Goal: Register for event/course

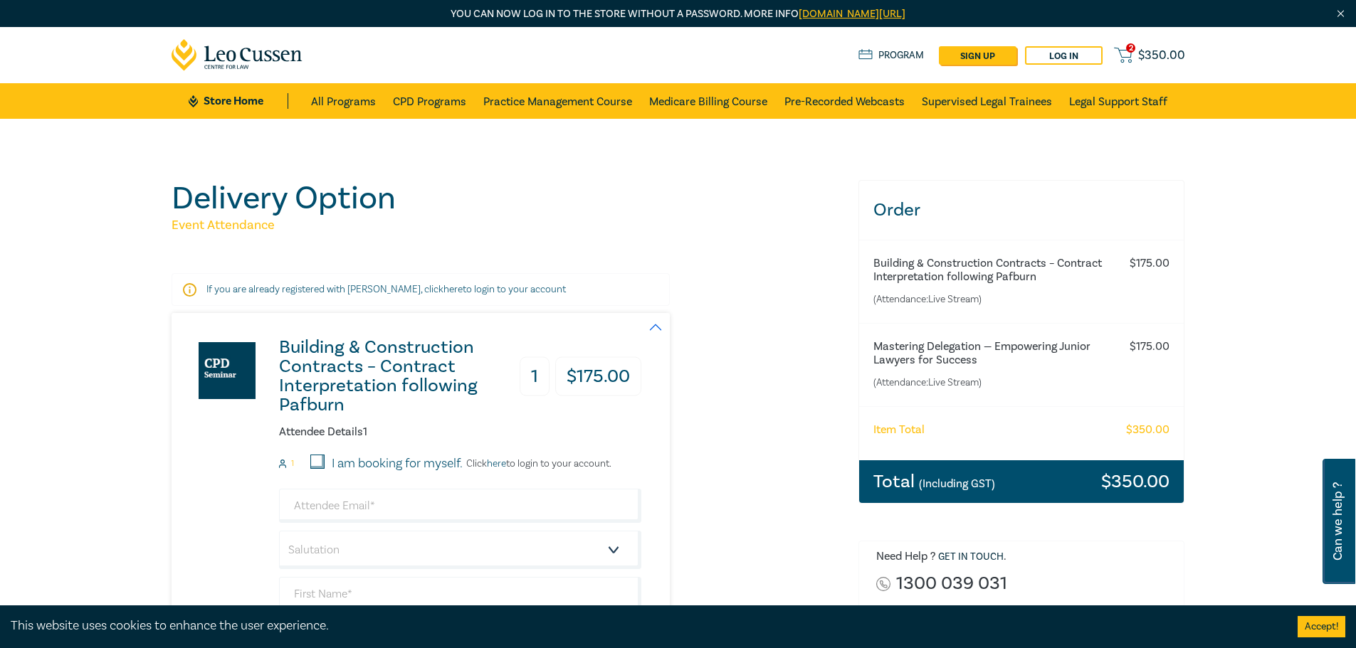
drag, startPoint x: 667, startPoint y: 211, endPoint x: 425, endPoint y: 312, distance: 262.2
click at [667, 211] on h1 "Delivery Option" at bounding box center [507, 198] width 670 height 37
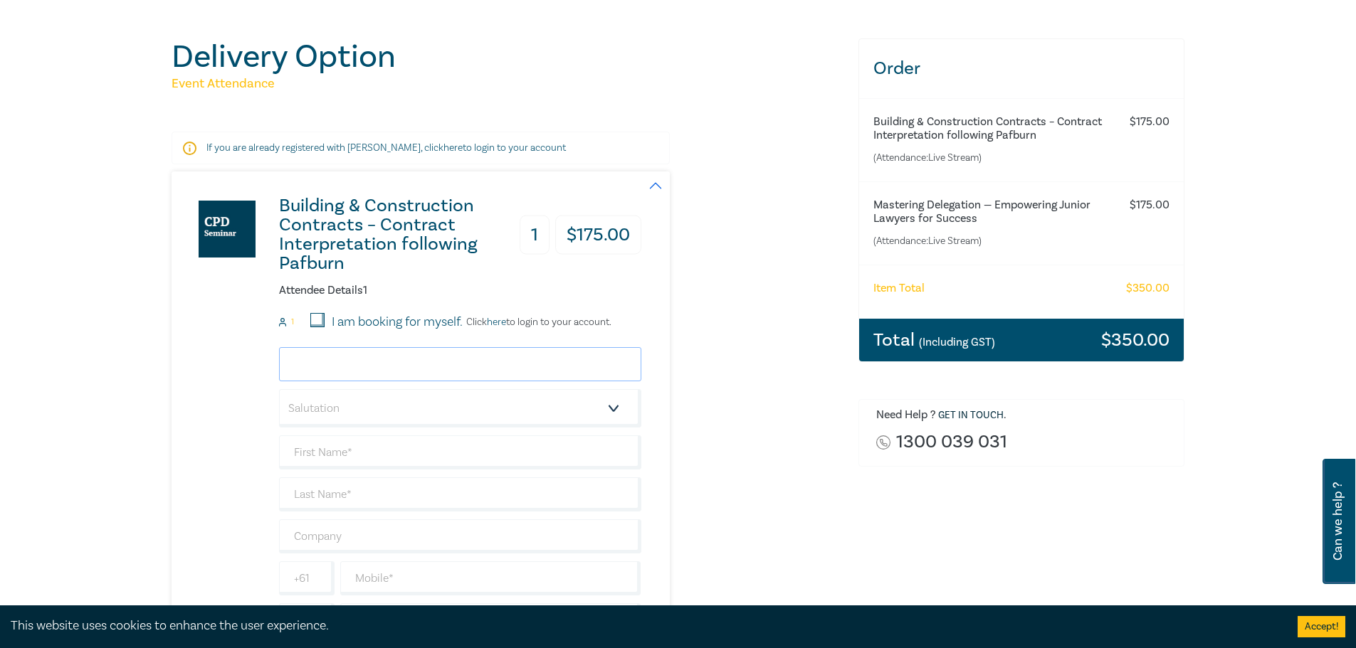
drag, startPoint x: 374, startPoint y: 356, endPoint x: 429, endPoint y: 344, distance: 56.0
click at [374, 356] on input "email" at bounding box center [460, 364] width 362 height 34
paste input "[PERSON_NAME][EMAIL_ADDRESS][PERSON_NAME][DOMAIN_NAME]"
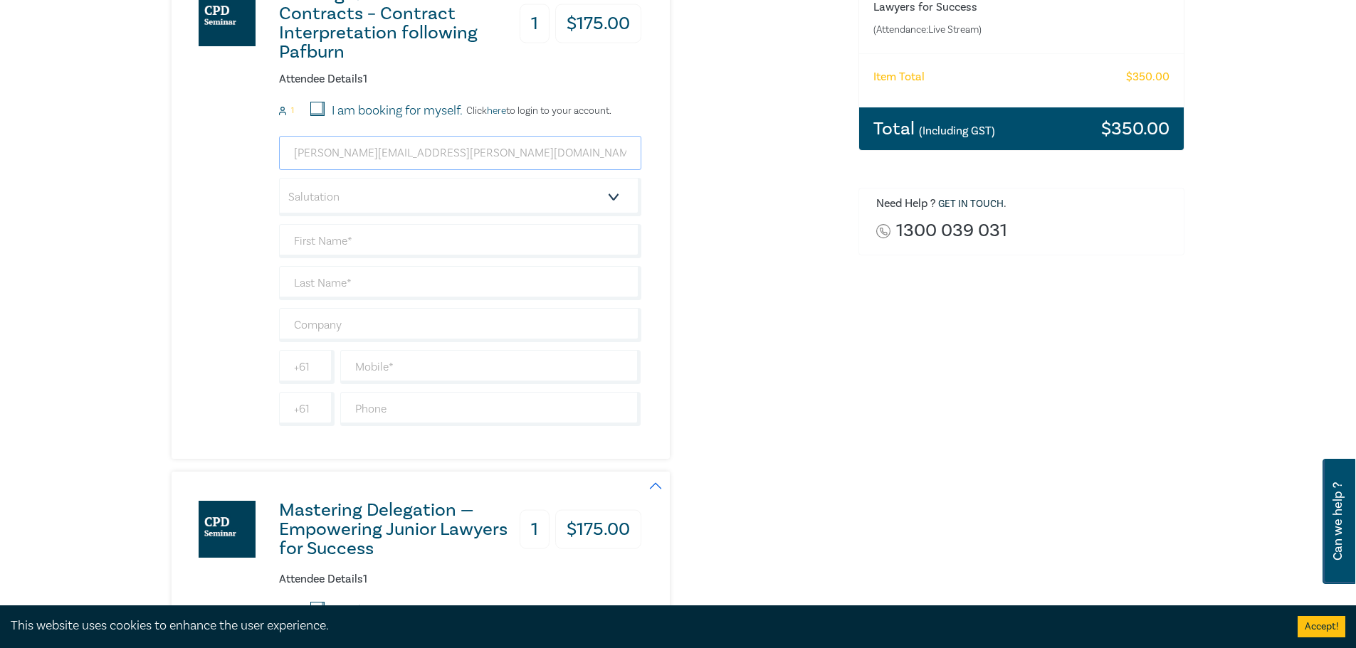
scroll to position [354, 0]
type input "[PERSON_NAME][EMAIL_ADDRESS][PERSON_NAME][DOMAIN_NAME]"
click at [440, 209] on select "Salutation Mr. Mrs. Ms. Miss Dr. Prof. Other" at bounding box center [460, 195] width 362 height 38
click at [364, 198] on select "Salutation Mr. Mrs. Ms. Miss Dr. Prof. Other" at bounding box center [460, 195] width 362 height 38
select select "Ms."
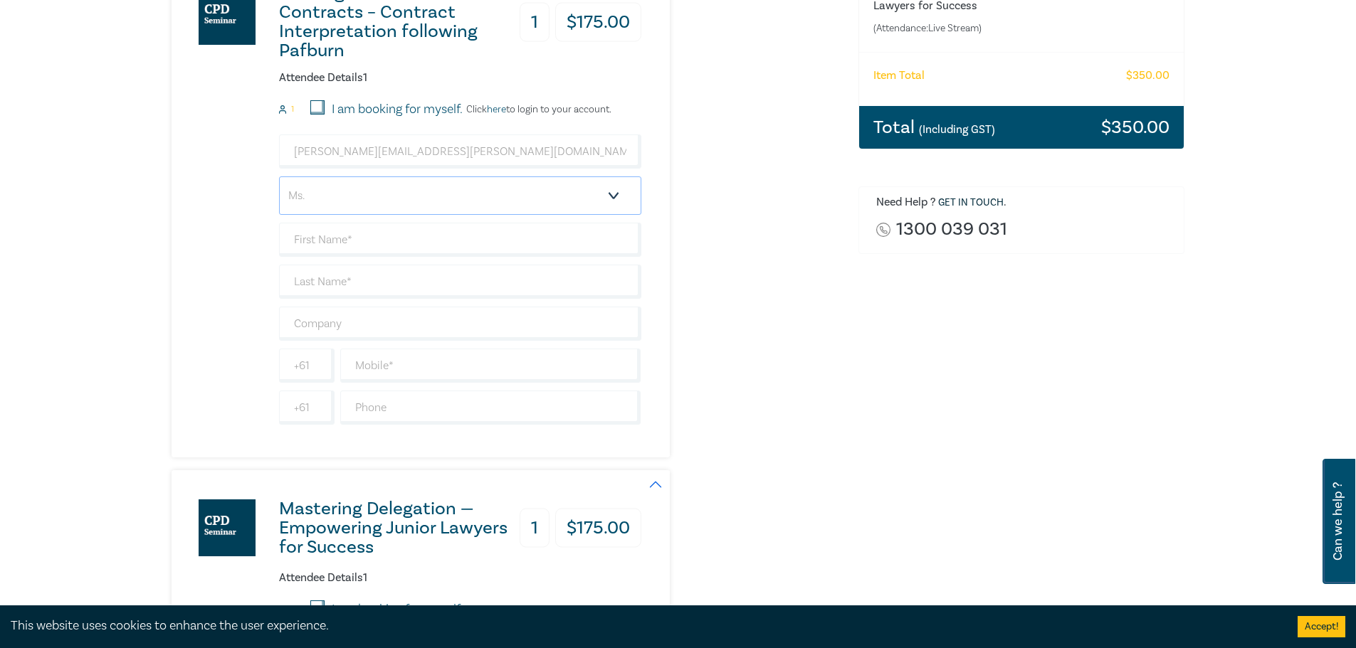
click at [279, 176] on select "Salutation Mr. Mrs. Ms. Miss Dr. Prof. Other" at bounding box center [460, 195] width 362 height 38
click at [743, 268] on div "Building & Construction Contracts – Contract Interpretation following Pafburn 1…" at bounding box center [507, 208] width 670 height 499
click at [490, 237] on input "text" at bounding box center [460, 240] width 362 height 34
type input "[PERSON_NAME]"
type input "Magnaye"
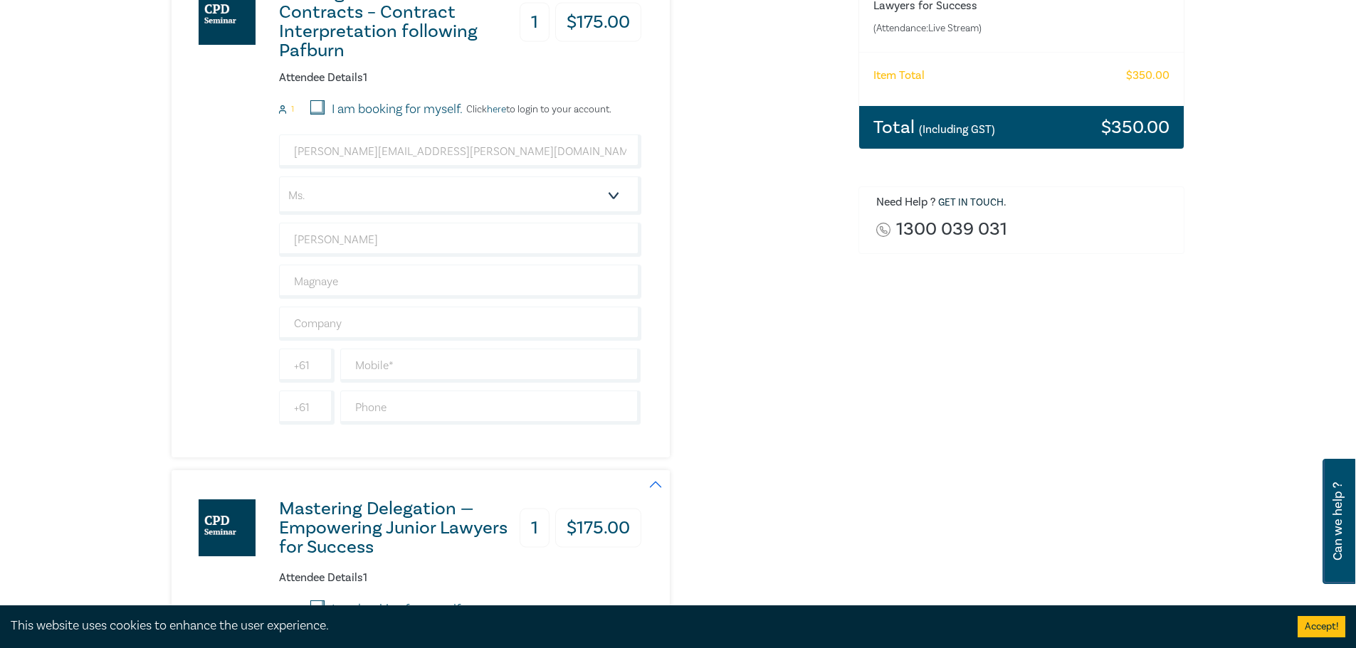
click at [744, 335] on div "Building & Construction Contracts – Contract Interpretation following Pafburn 1…" at bounding box center [507, 208] width 670 height 499
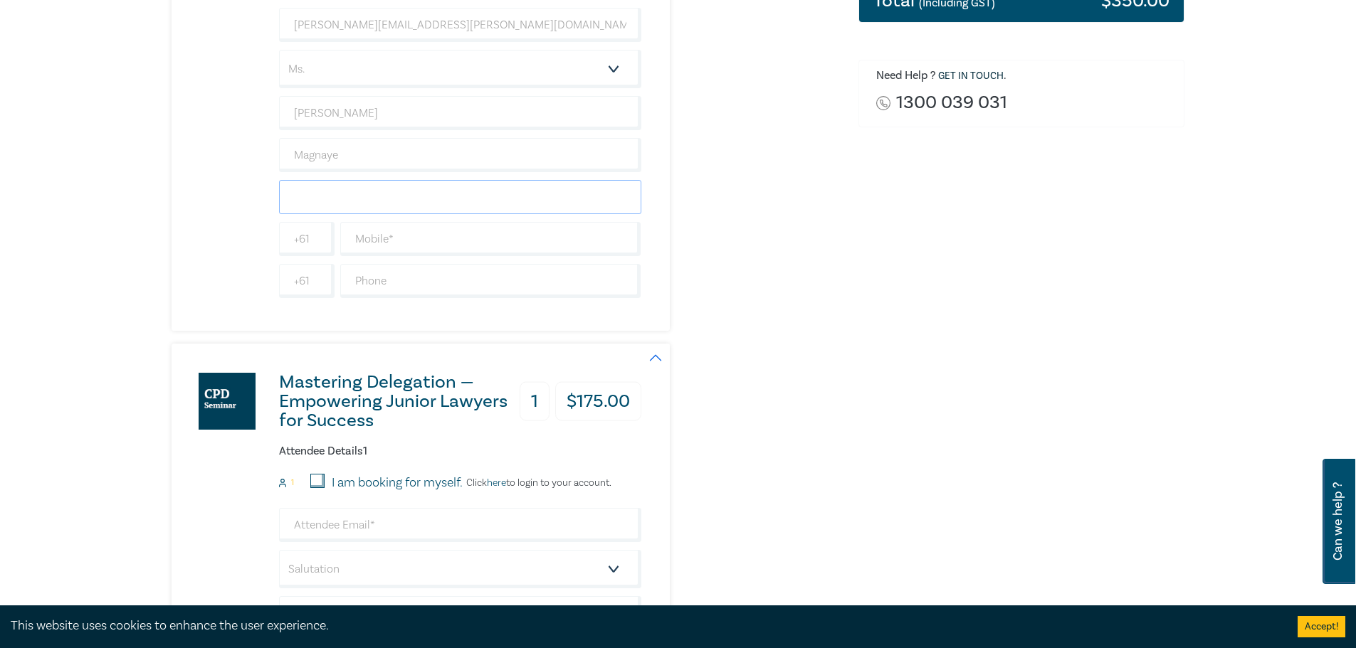
drag, startPoint x: 351, startPoint y: 204, endPoint x: 411, endPoint y: 191, distance: 61.8
click at [351, 204] on input "text" at bounding box center [460, 197] width 362 height 34
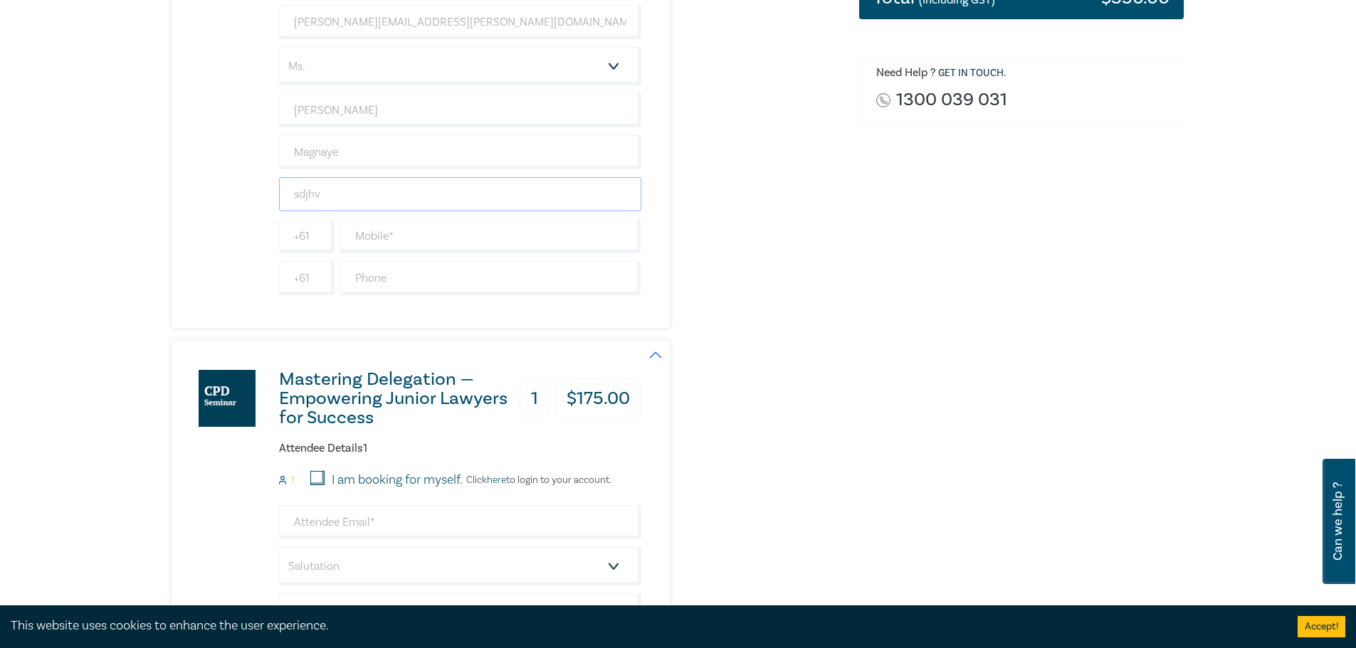
type input "sdjhvb"
type input "Ascot Solicitors (Sunbury) Pty Ltd"
type input "411072044"
click at [786, 97] on div "Building & Construction Contracts – Contract Interpretation following Pafburn 1…" at bounding box center [507, 78] width 670 height 499
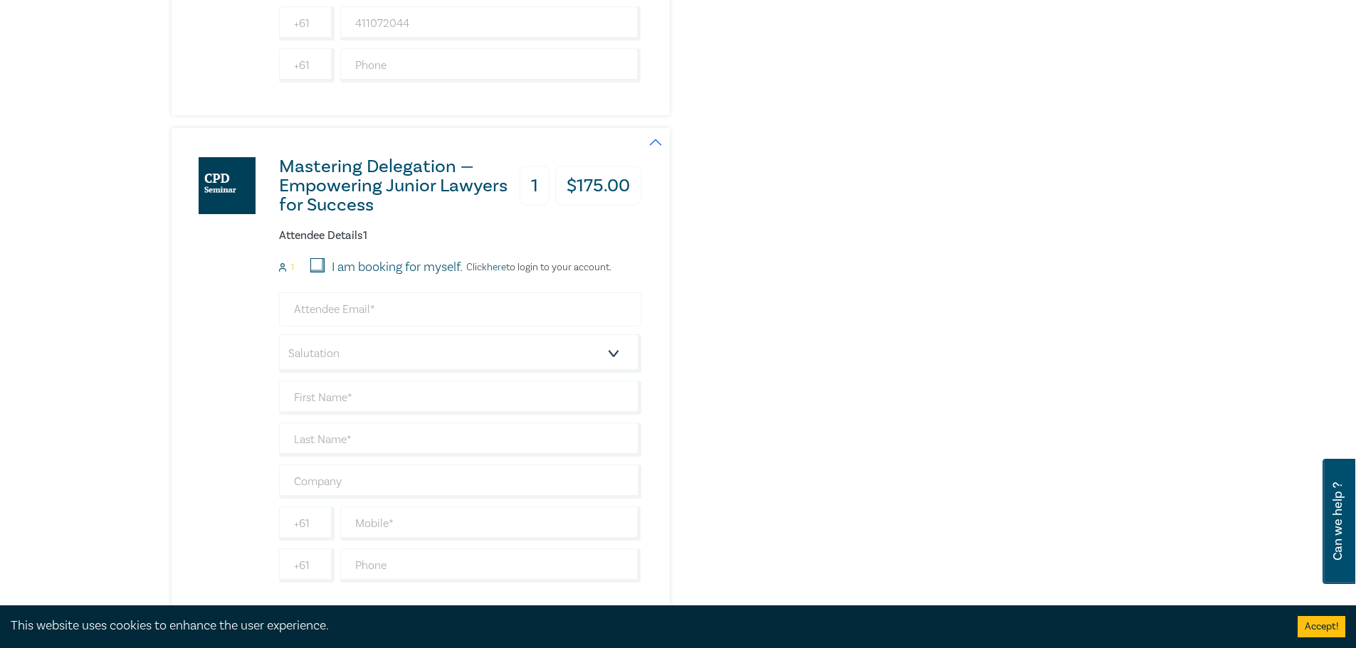
scroll to position [697, 0]
click at [409, 317] on input "email" at bounding box center [460, 309] width 362 height 34
paste input "[PERSON_NAME][EMAIL_ADDRESS][PERSON_NAME][DOMAIN_NAME]"
type input "[PERSON_NAME][EMAIL_ADDRESS][PERSON_NAME][DOMAIN_NAME]"
click at [794, 218] on div "Mastering Delegation — Empowering Junior Lawyers for Success 1 $ 175.00 Attende…" at bounding box center [507, 370] width 670 height 487
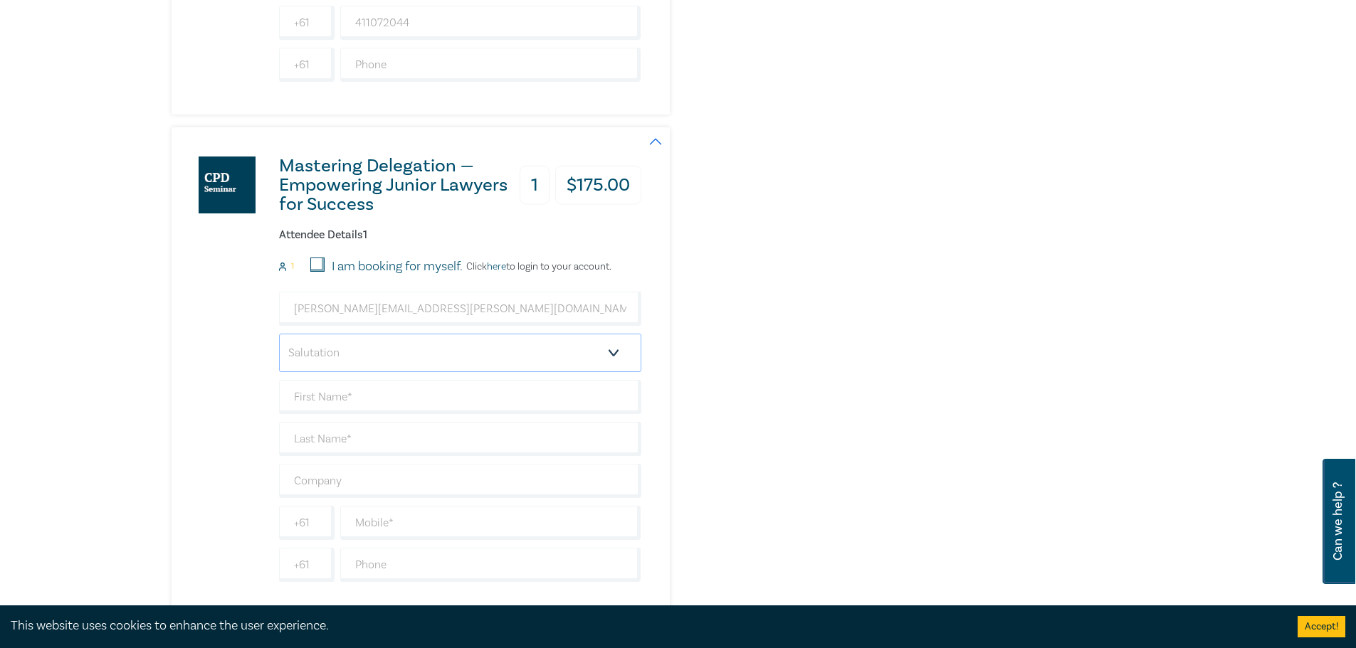
click at [449, 357] on select "Salutation Mr. Mrs. Ms. Miss Dr. Prof. Other" at bounding box center [460, 353] width 362 height 38
select select "Ms."
click at [279, 334] on select "Salutation Mr. Mrs. Ms. Miss Dr. Prof. Other" at bounding box center [460, 353] width 362 height 38
click at [380, 398] on input "text" at bounding box center [460, 397] width 362 height 34
type input "[PERSON_NAME]"
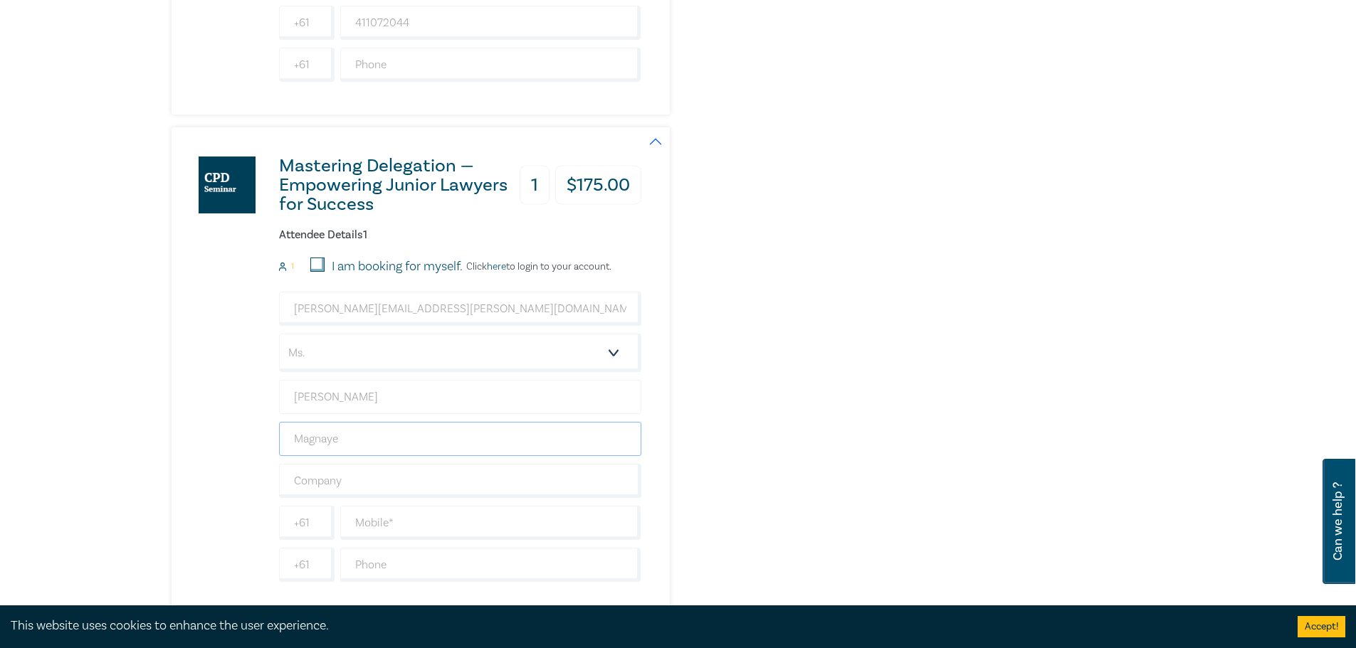
type input "Magnaye"
type input "Ascot Solicitors (Sunbury) Pty Ltd"
type input "411072044"
click at [819, 332] on div "Mastering Delegation — Empowering Junior Lawyers for Success 1 $ 175.00 Attende…" at bounding box center [507, 370] width 670 height 487
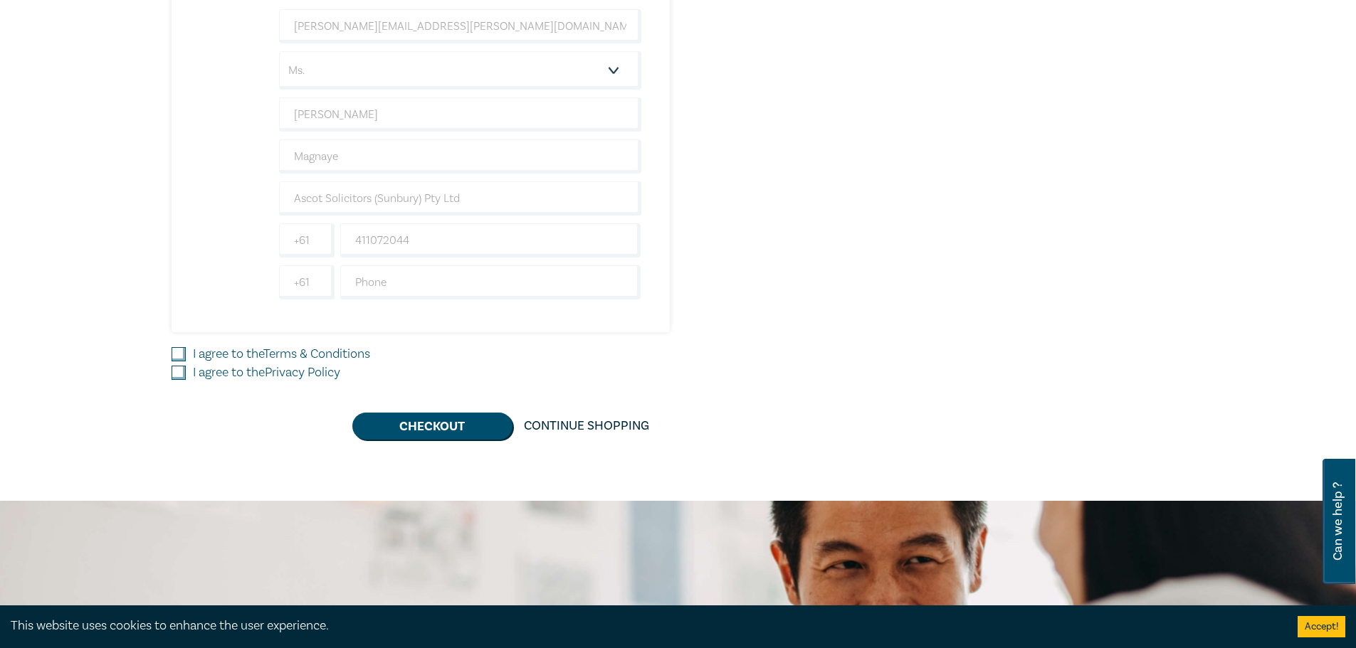
scroll to position [981, 0]
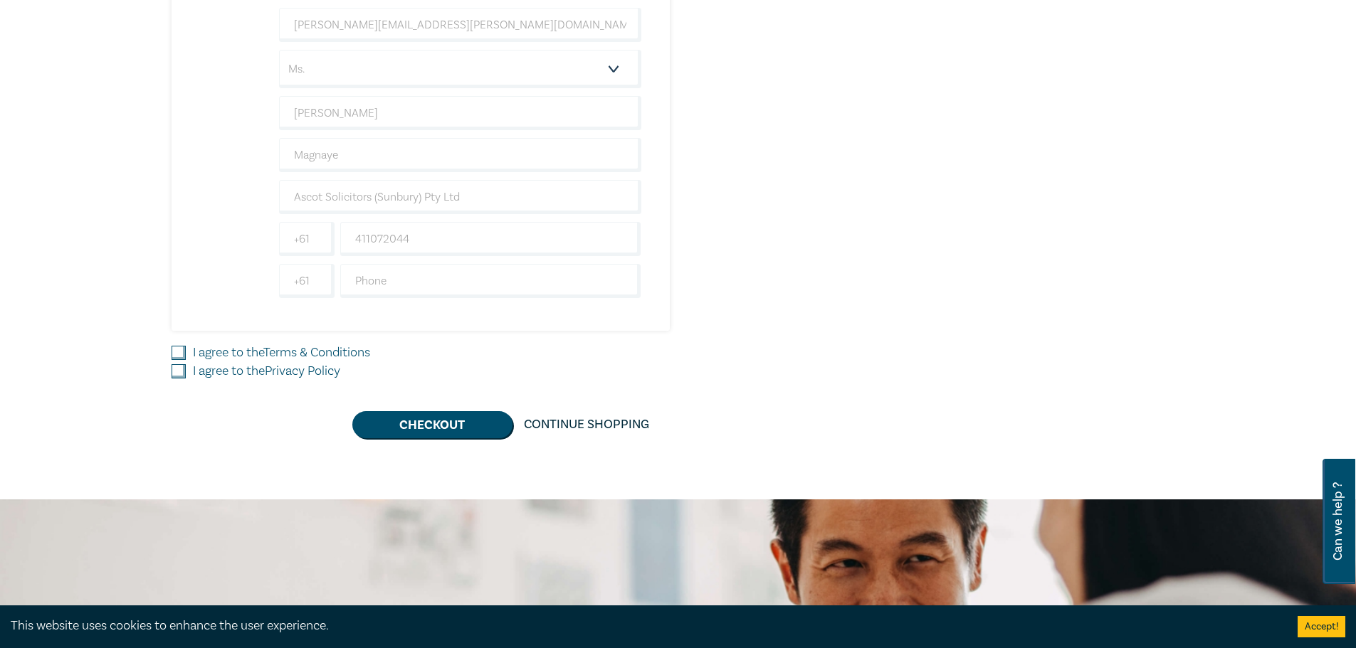
click at [179, 351] on input "I agree to the Terms & Conditions" at bounding box center [179, 353] width 14 height 14
checkbox input "true"
drag, startPoint x: 180, startPoint y: 371, endPoint x: 289, endPoint y: 413, distance: 116.4
click at [179, 371] on input "I agree to the Privacy Policy" at bounding box center [179, 371] width 14 height 14
checkbox input "true"
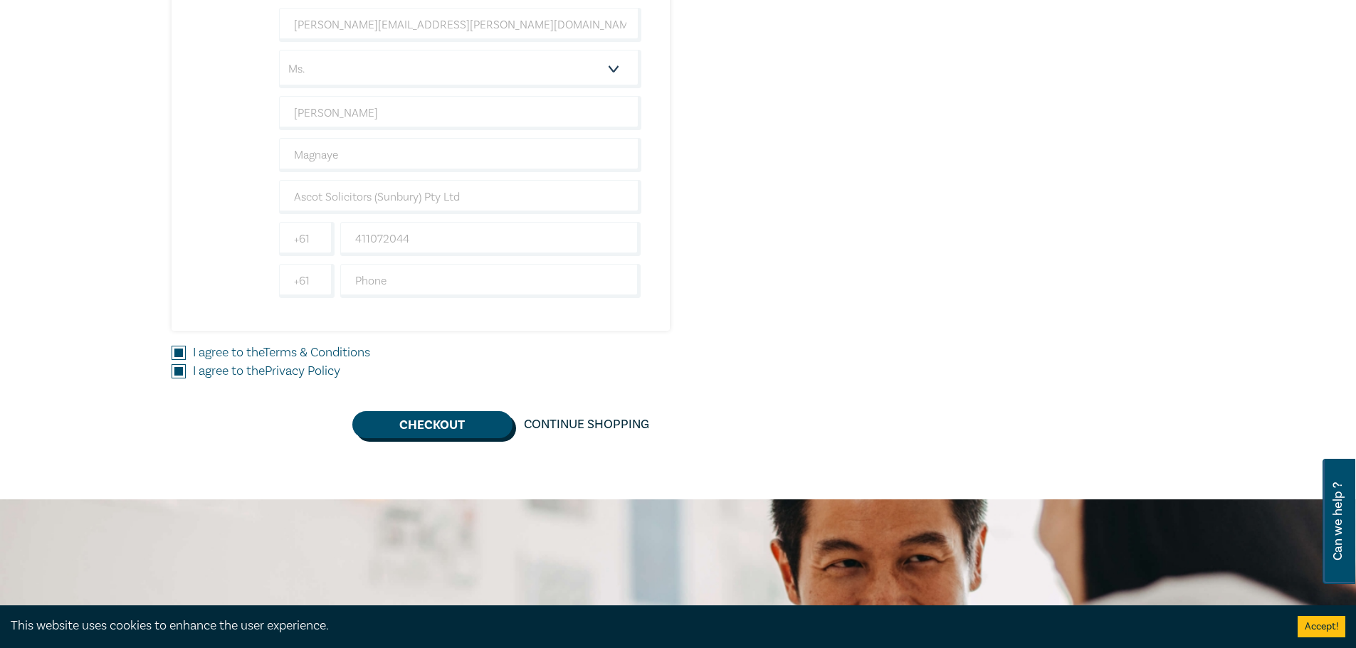
click at [478, 426] on button "Checkout" at bounding box center [432, 424] width 160 height 27
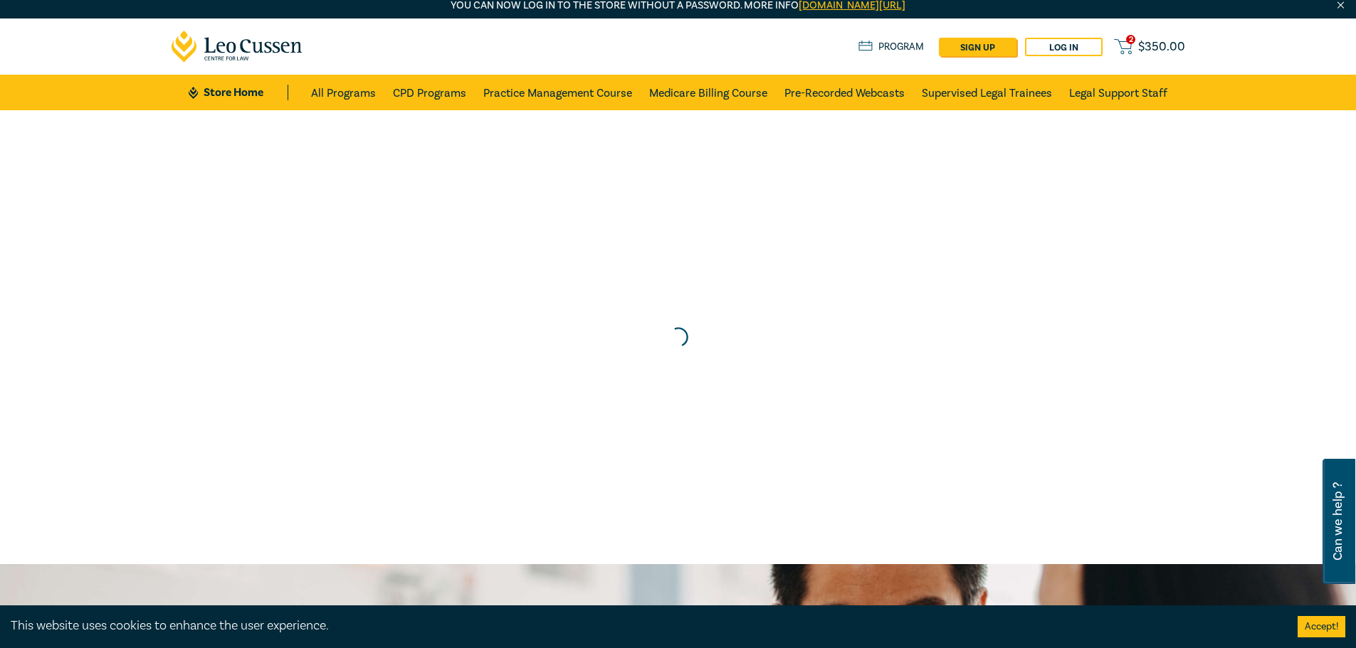
scroll to position [0, 0]
